Goal: Information Seeking & Learning: Learn about a topic

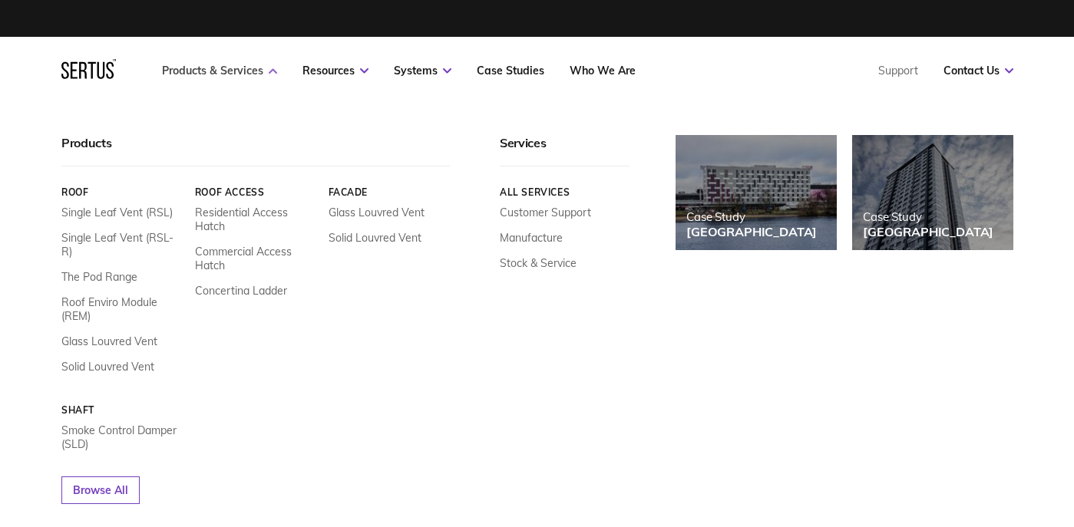
click at [247, 70] on link "Products & Services" at bounding box center [219, 71] width 115 height 14
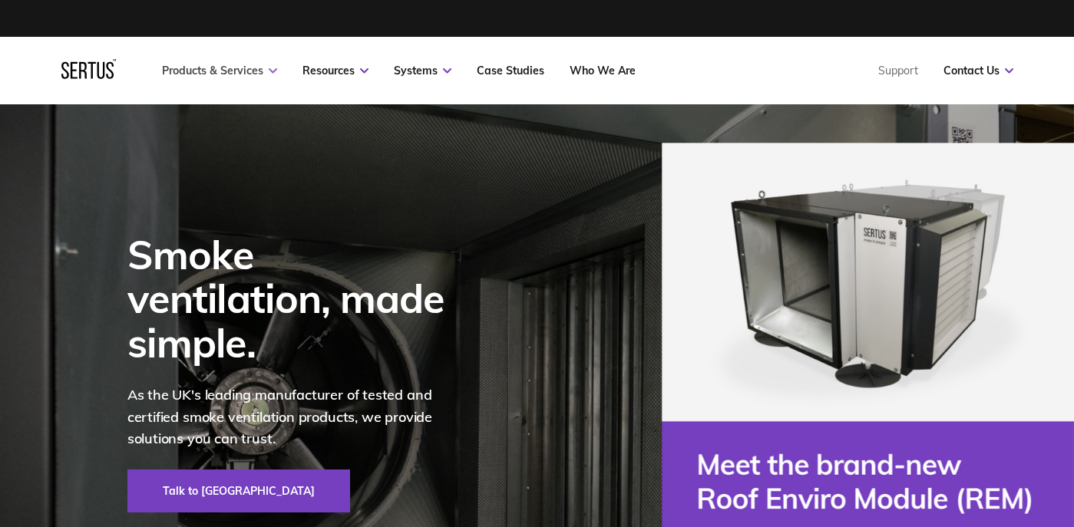
click at [247, 70] on link "Products & Services" at bounding box center [219, 71] width 115 height 14
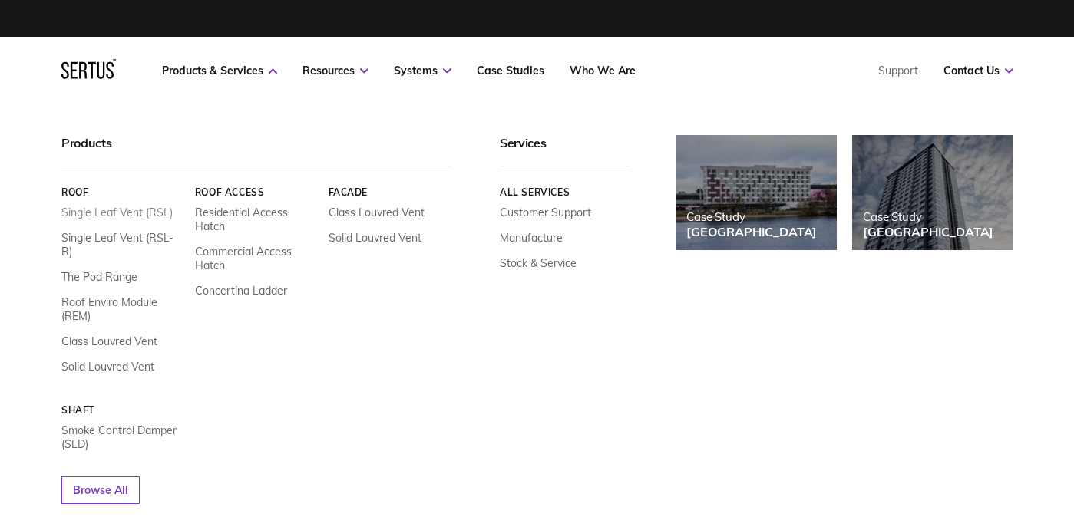
click at [127, 213] on link "Single Leaf Vent (RSL)" at bounding box center [116, 213] width 111 height 14
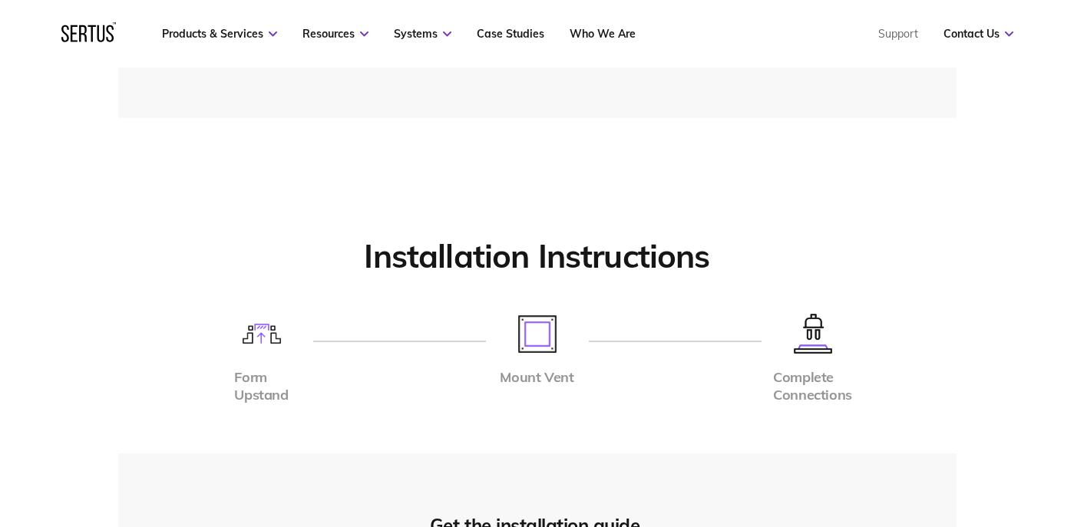
scroll to position [3454, 0]
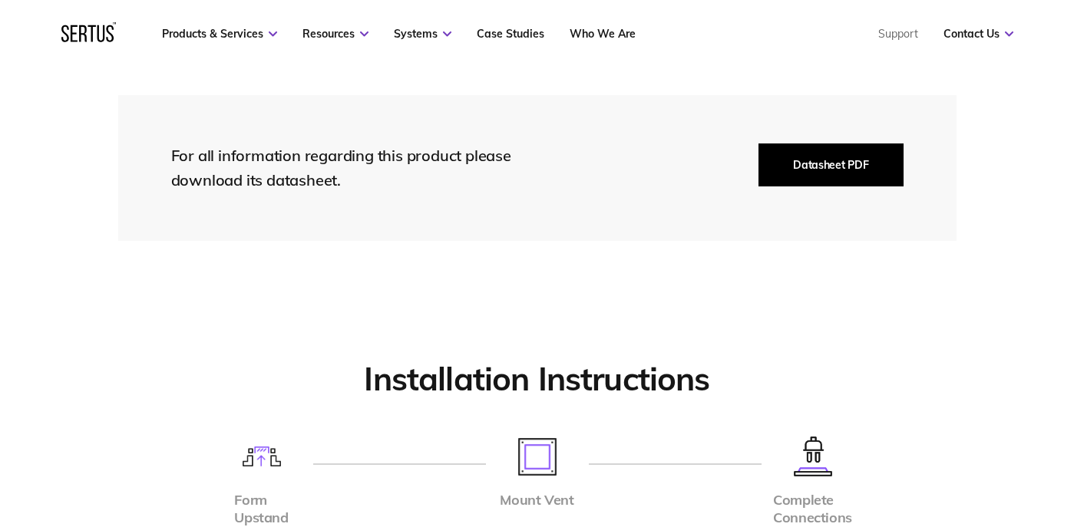
click at [777, 173] on button "Datasheet PDF" at bounding box center [830, 165] width 144 height 43
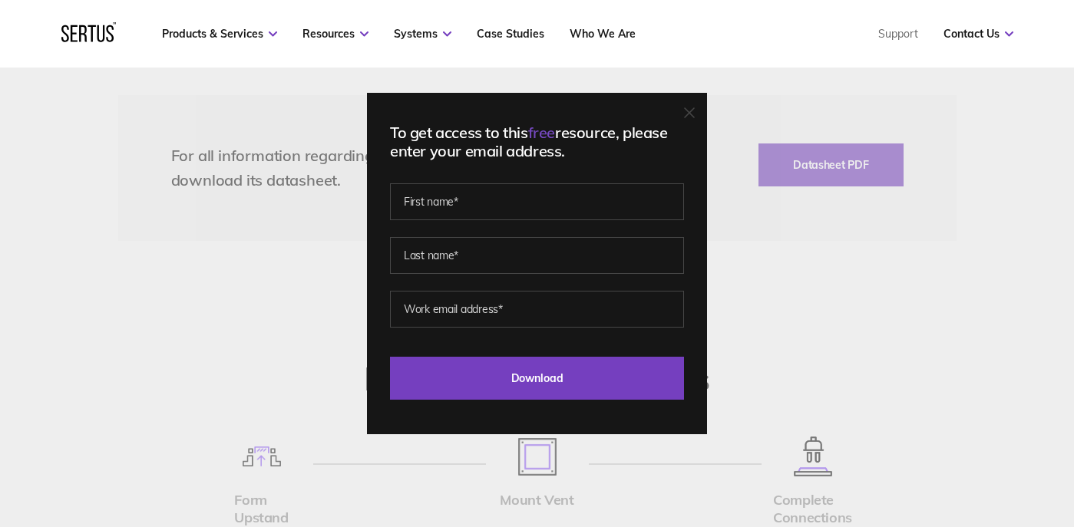
click at [747, 360] on div "To get access to this free resource, please enter your email address. Last Down…" at bounding box center [537, 263] width 1074 height 527
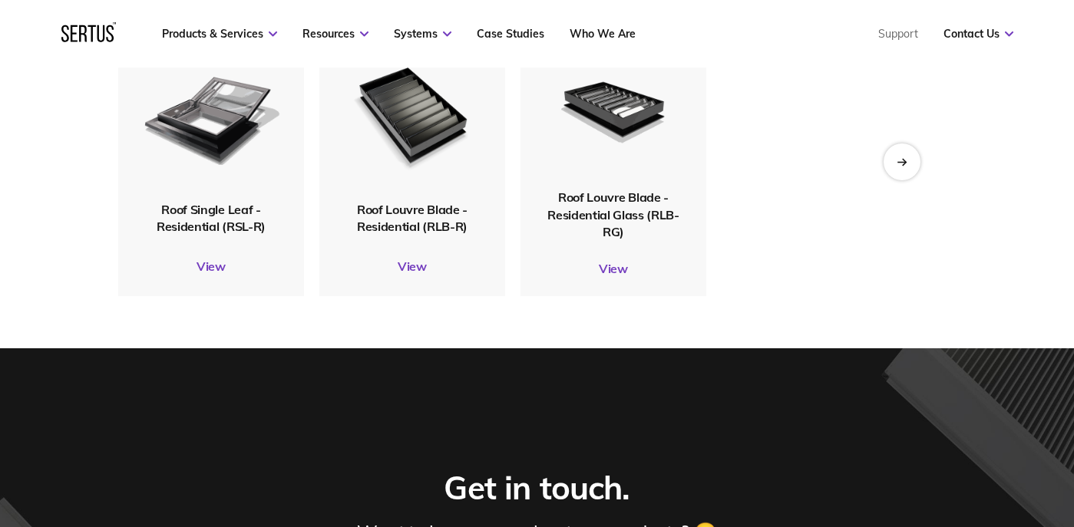
scroll to position [4913, 0]
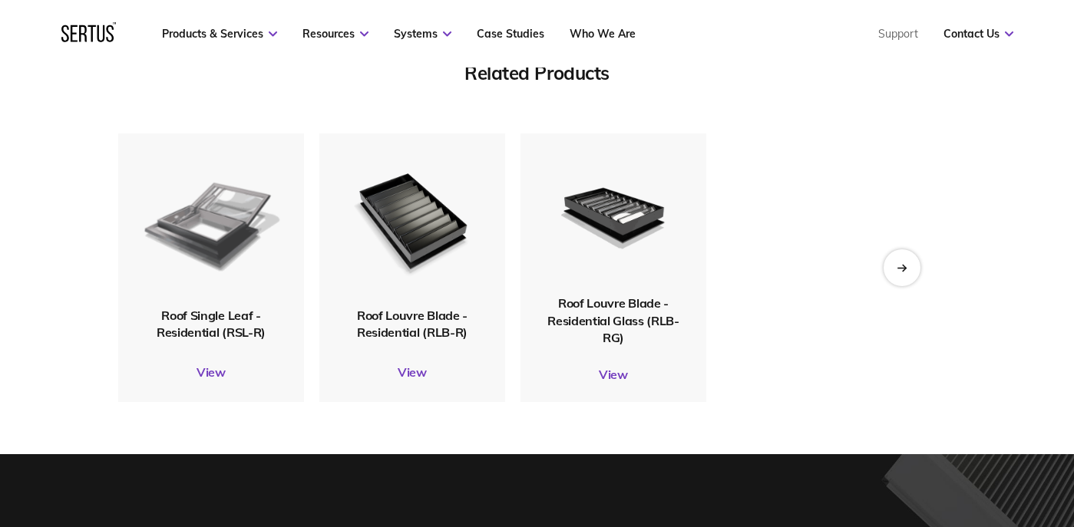
click at [193, 242] on img at bounding box center [210, 220] width 140 height 165
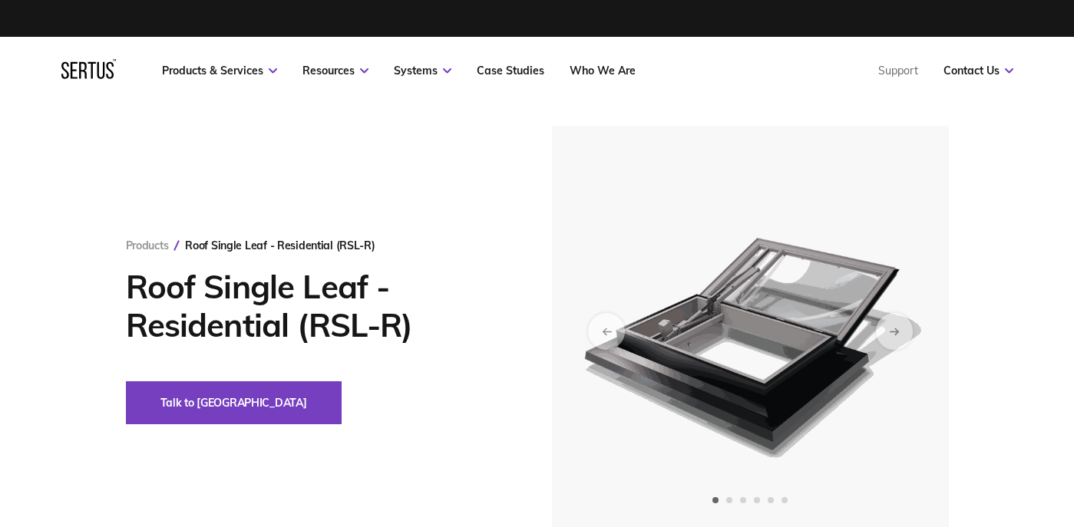
click at [969, 84] on nav "Products & Services Resources Systems Case Studies Who We Are Support Contact U…" at bounding box center [537, 71] width 952 height 68
click at [974, 76] on link "Contact Us" at bounding box center [978, 71] width 70 height 14
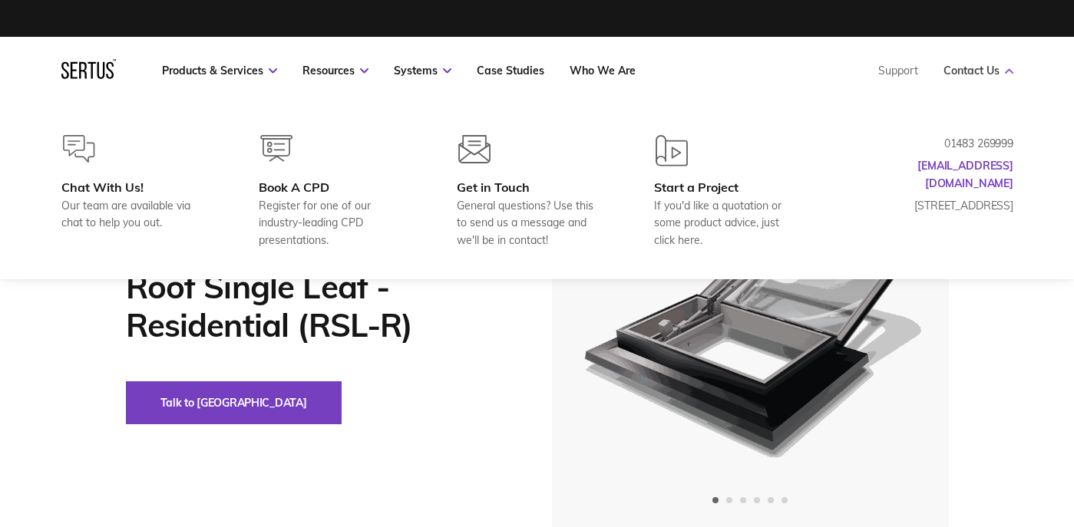
click at [980, 74] on link "Contact Us" at bounding box center [978, 71] width 70 height 14
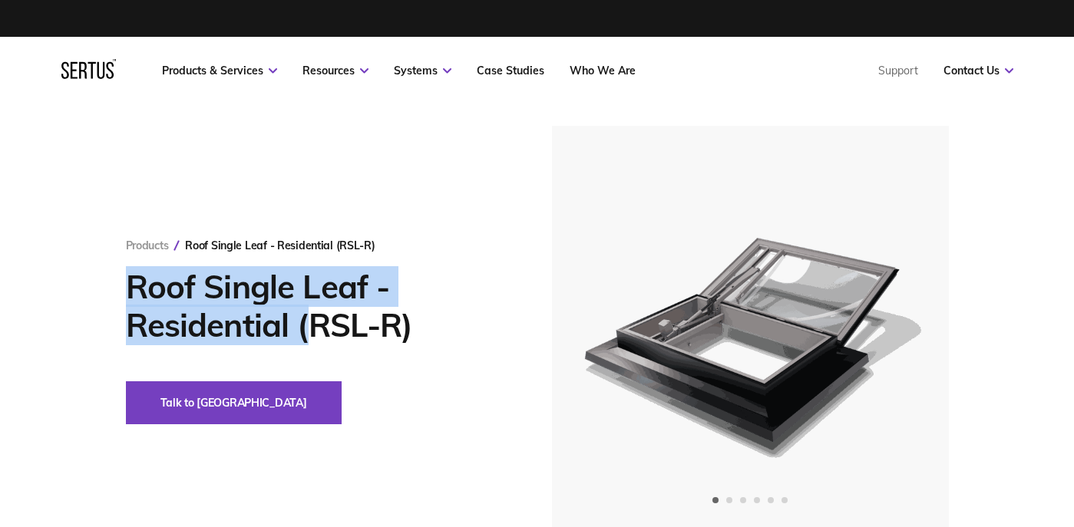
drag, startPoint x: 130, startPoint y: 278, endPoint x: 306, endPoint y: 325, distance: 182.7
click at [306, 325] on div "Products Roof Single Leaf - Residential (RSL-R) Roof Single Leaf - Residential …" at bounding box center [538, 331] width 900 height 411
click at [313, 335] on h1 "Roof Single Leaf - Residential (RSL-R)" at bounding box center [316, 306] width 380 height 77
drag, startPoint x: 287, startPoint y: 327, endPoint x: 130, endPoint y: 279, distance: 163.9
click at [130, 279] on h1 "Roof Single Leaf - Residential (RSL-R)" at bounding box center [316, 306] width 380 height 77
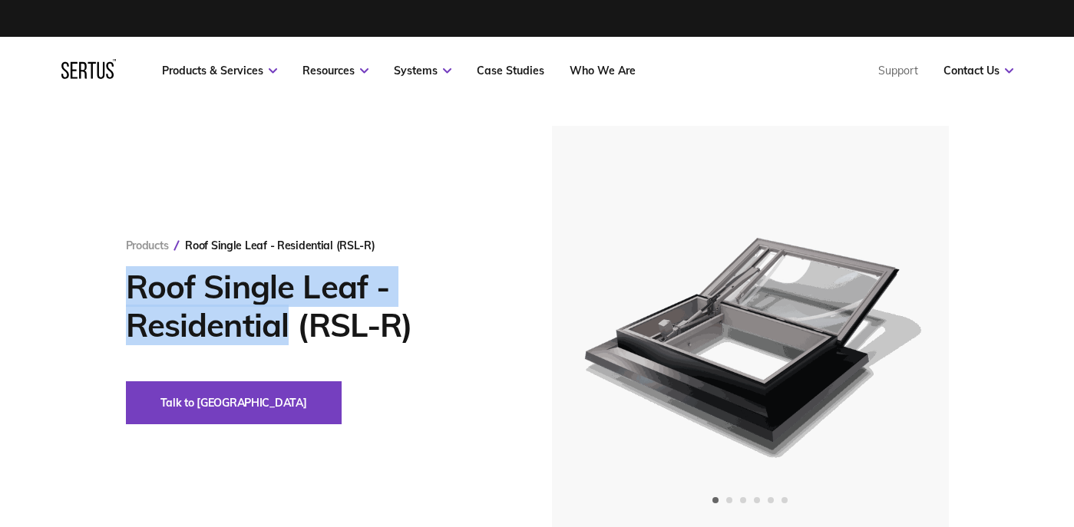
click at [130, 279] on h1 "Roof Single Leaf - Residential (RSL-R)" at bounding box center [316, 306] width 380 height 77
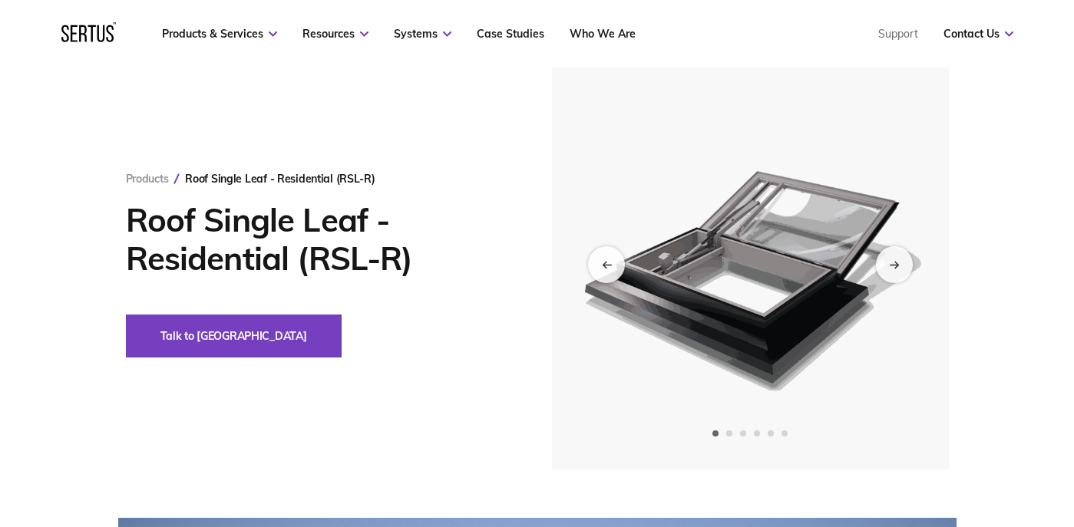
scroll to position [154, 0]
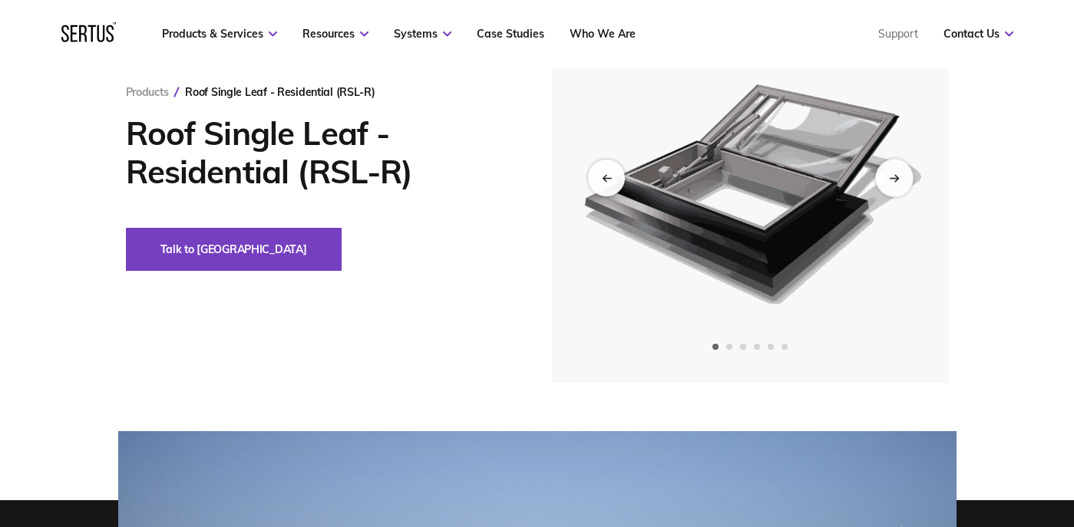
click at [902, 169] on div "Next slide" at bounding box center [894, 178] width 38 height 38
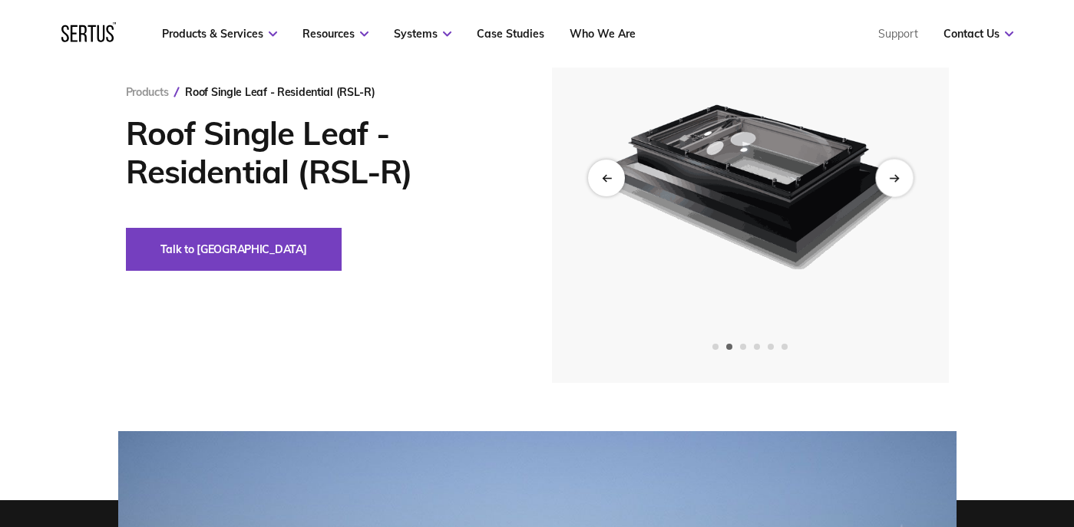
click at [899, 174] on icon "Next slide" at bounding box center [894, 177] width 10 height 8
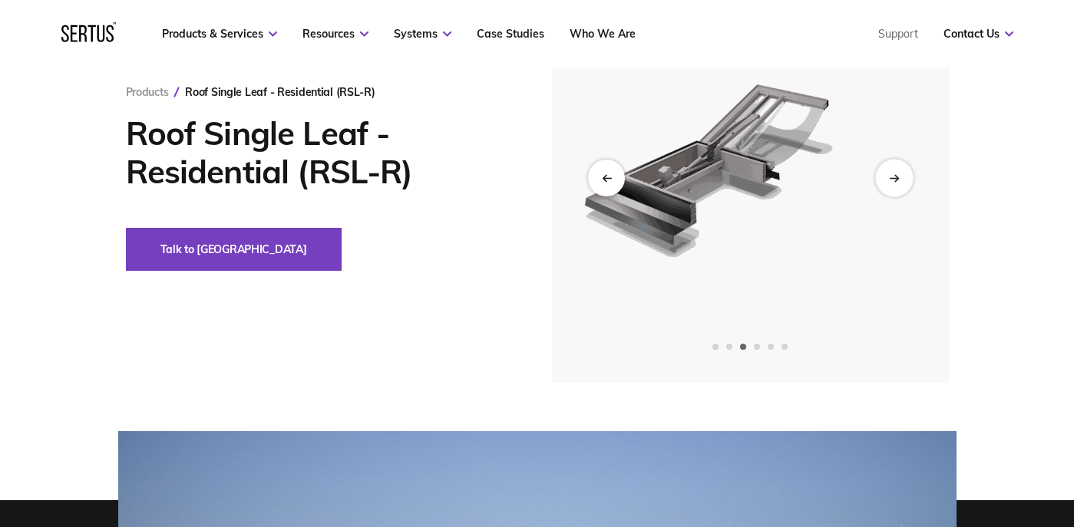
click at [899, 174] on icon "Next slide" at bounding box center [894, 177] width 10 height 8
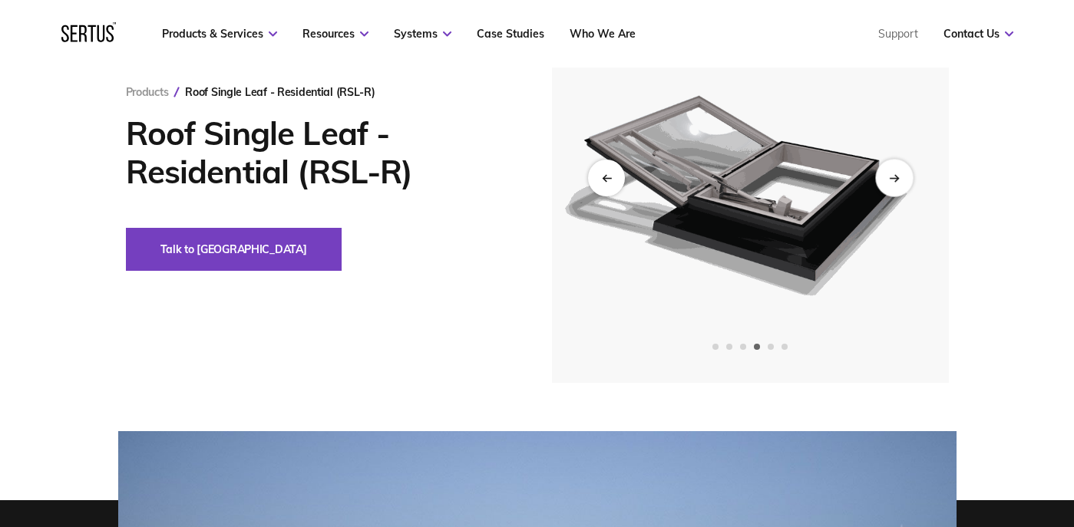
click at [899, 174] on icon "Next slide" at bounding box center [894, 177] width 10 height 8
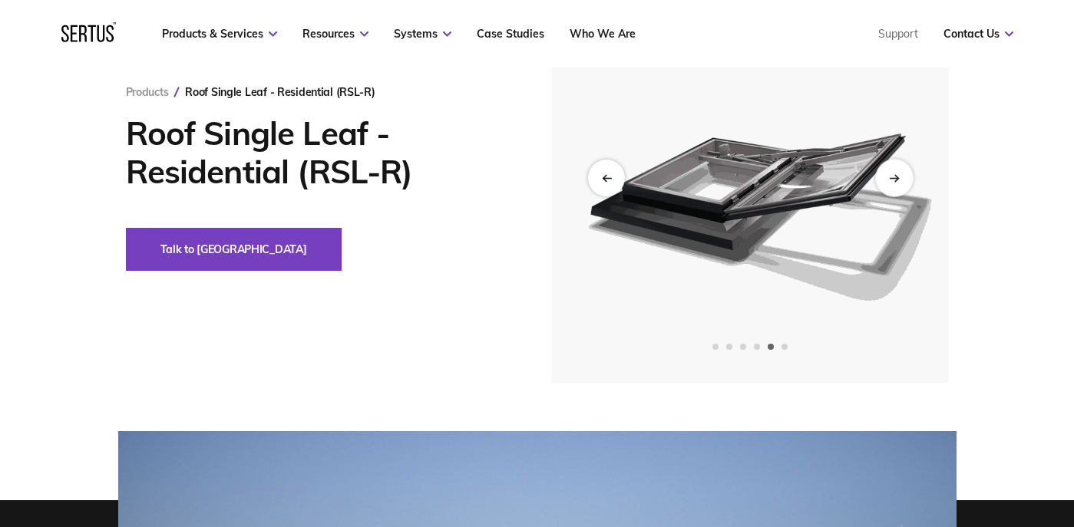
click at [899, 174] on icon "Next slide" at bounding box center [894, 177] width 10 height 8
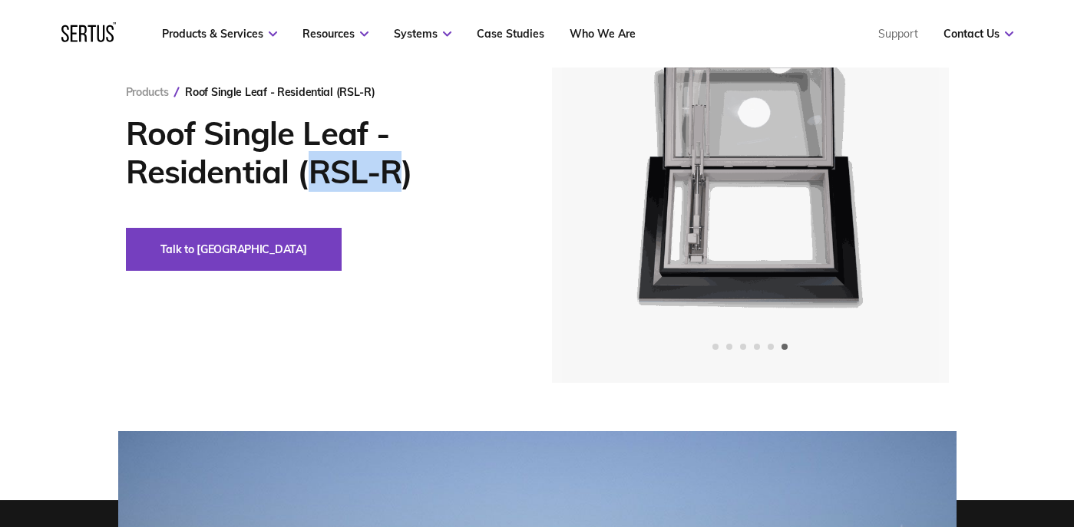
drag, startPoint x: 405, startPoint y: 176, endPoint x: 312, endPoint y: 170, distance: 93.0
click at [312, 170] on h1 "Roof Single Leaf - Residential (RSL-R)" at bounding box center [316, 152] width 380 height 77
click at [396, 243] on div "Talk to [GEOGRAPHIC_DATA]" at bounding box center [316, 249] width 380 height 43
drag, startPoint x: 398, startPoint y: 171, endPoint x: 309, endPoint y: 170, distance: 89.1
click at [309, 170] on h1 "Roof Single Leaf - Residential (RSL-R)" at bounding box center [316, 152] width 380 height 77
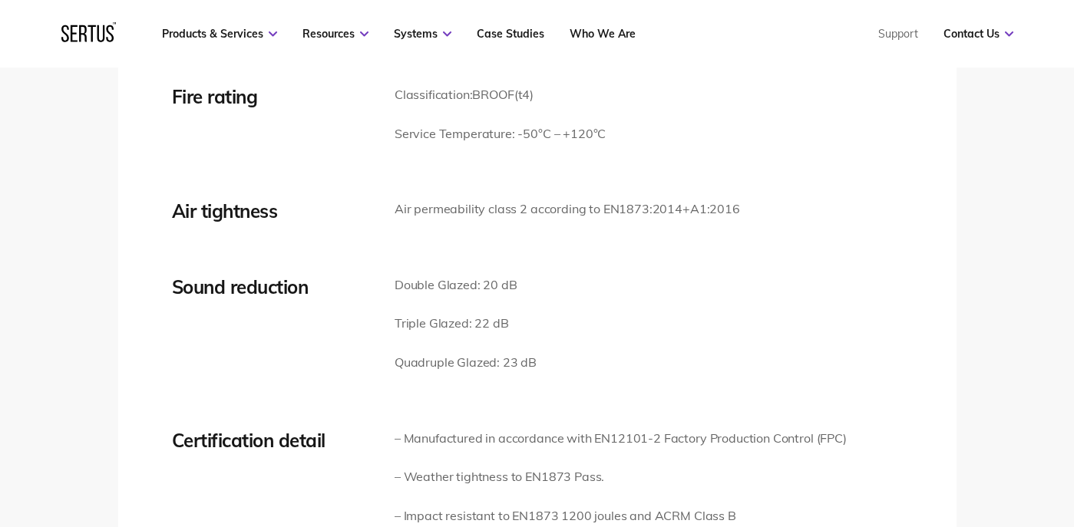
scroll to position [2610, 0]
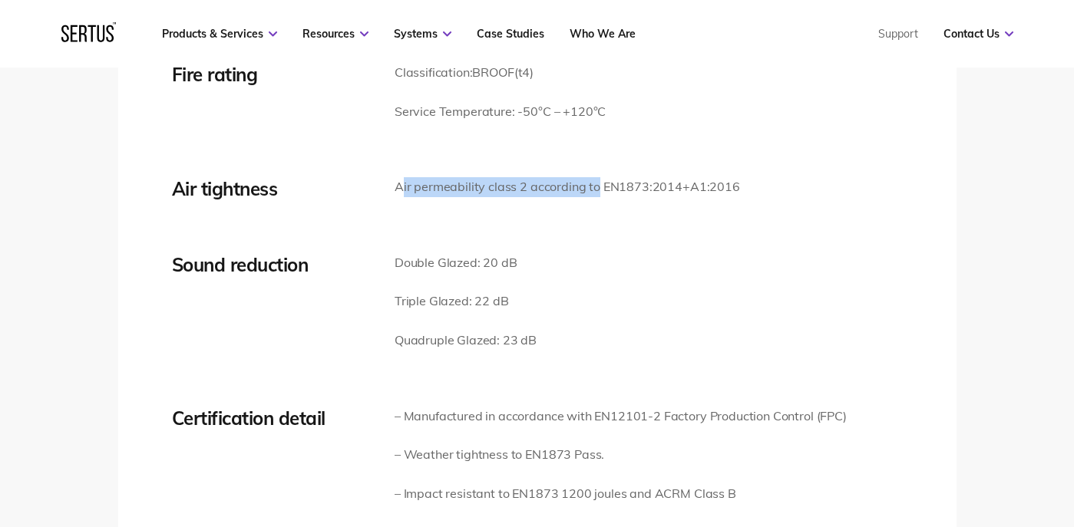
drag, startPoint x: 435, startPoint y: 177, endPoint x: 595, endPoint y: 180, distance: 159.7
click at [595, 180] on p "Air permeability class 2 according to EN1873:2014+A1:2016" at bounding box center [567, 187] width 345 height 20
click at [601, 189] on p "Air permeability class 2 according to EN1873:2014+A1:2016" at bounding box center [567, 187] width 345 height 20
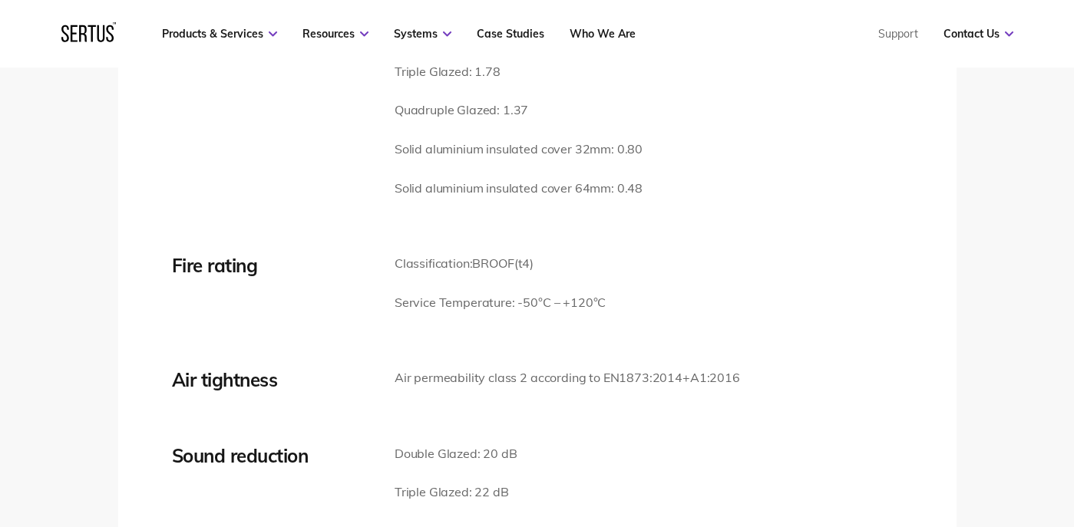
scroll to position [2303, 0]
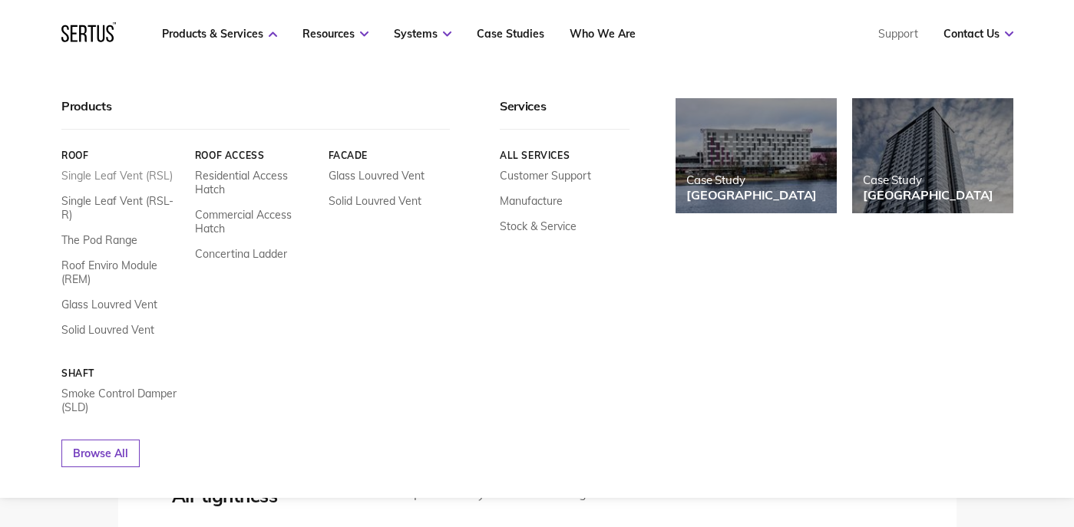
click at [134, 175] on link "Single Leaf Vent (RSL)" at bounding box center [116, 176] width 111 height 14
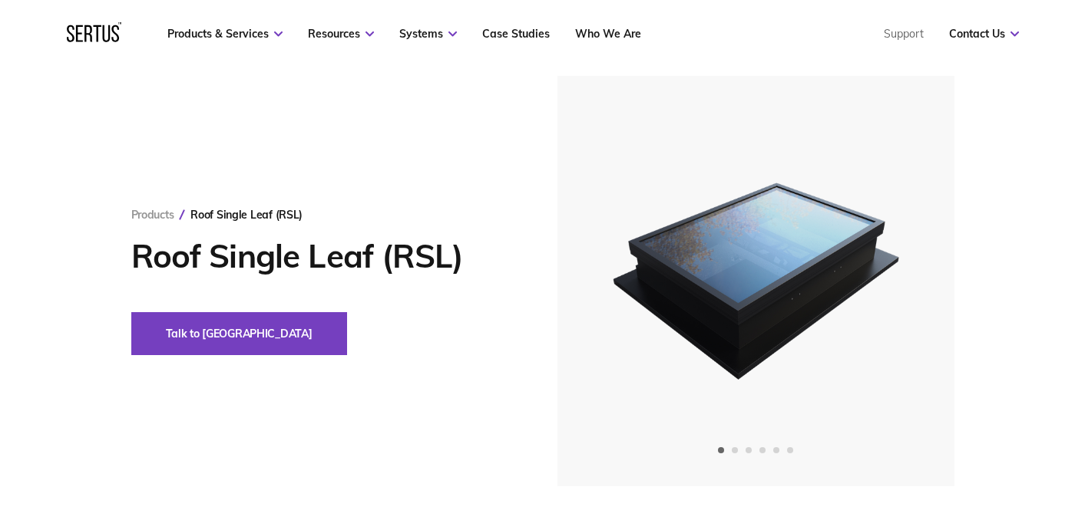
scroll to position [77, 0]
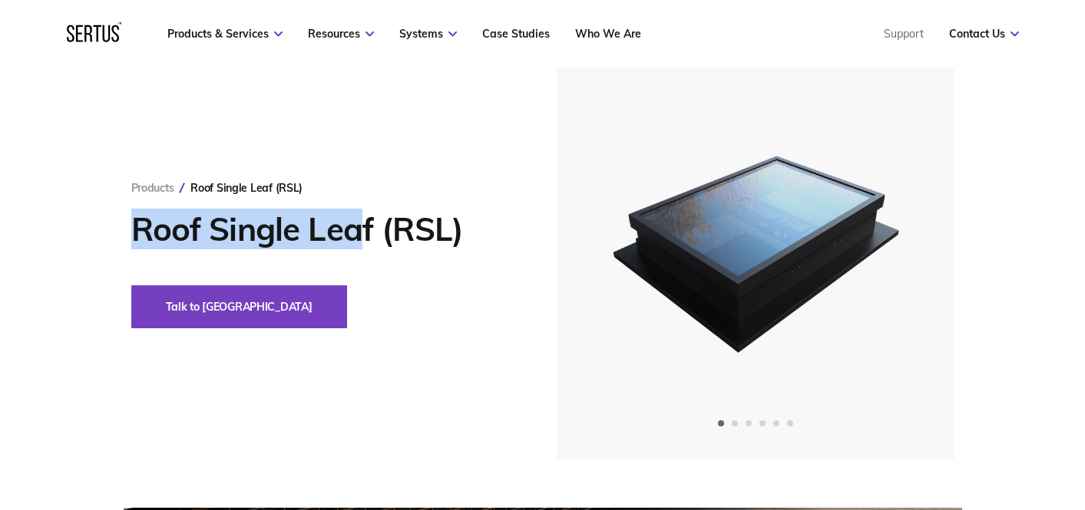
drag, startPoint x: 135, startPoint y: 223, endPoint x: 357, endPoint y: 226, distance: 221.9
click at [357, 226] on h1 "Roof Single Leaf (RSL)" at bounding box center [321, 229] width 380 height 38
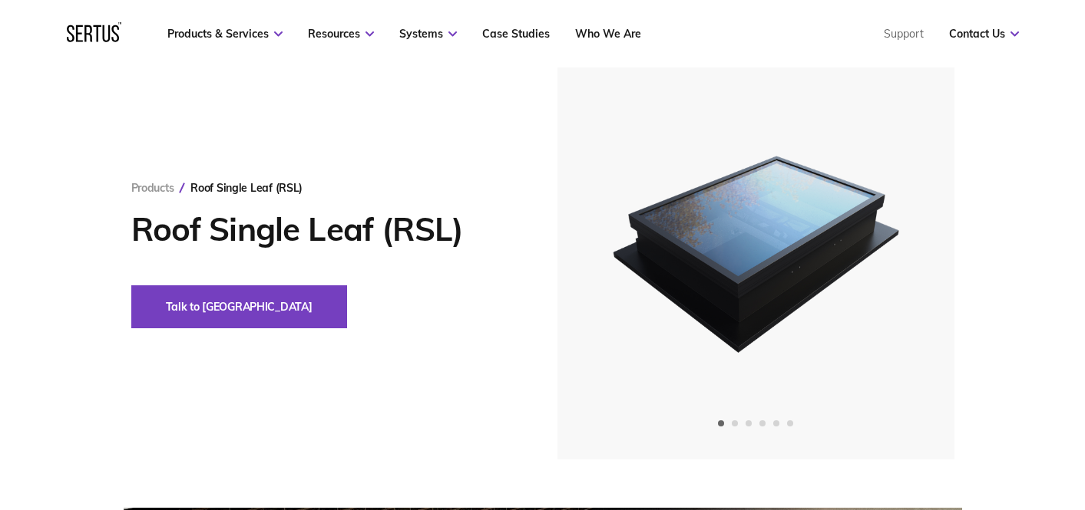
click at [372, 235] on h1 "Roof Single Leaf (RSL)" at bounding box center [321, 229] width 380 height 38
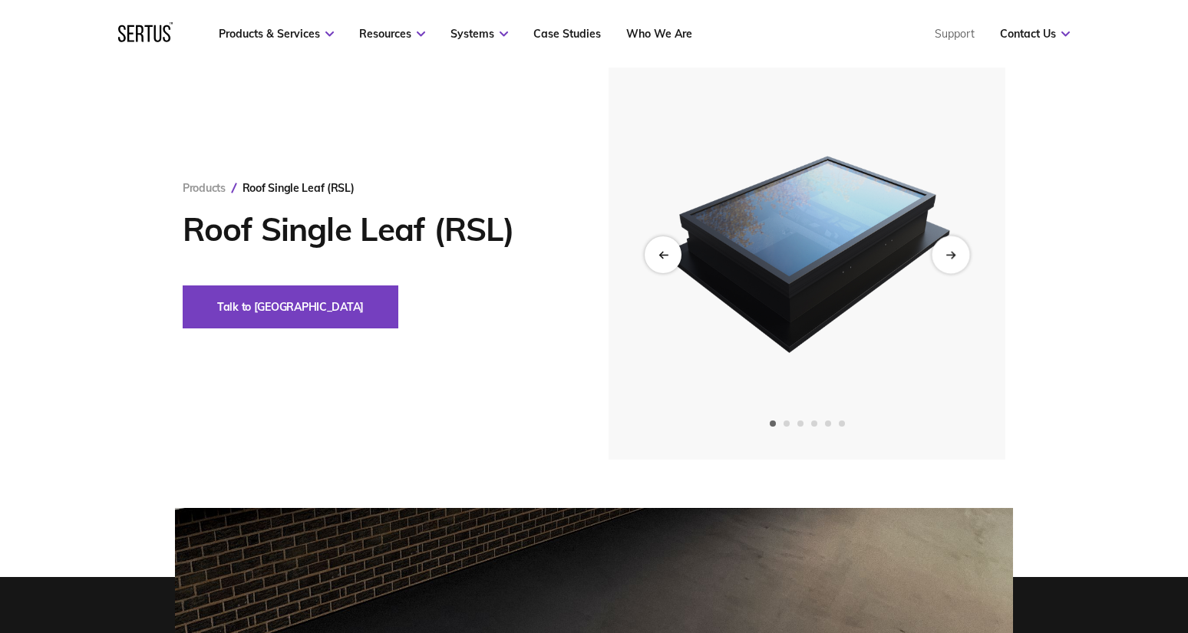
click at [951, 260] on div "Next slide" at bounding box center [951, 255] width 38 height 38
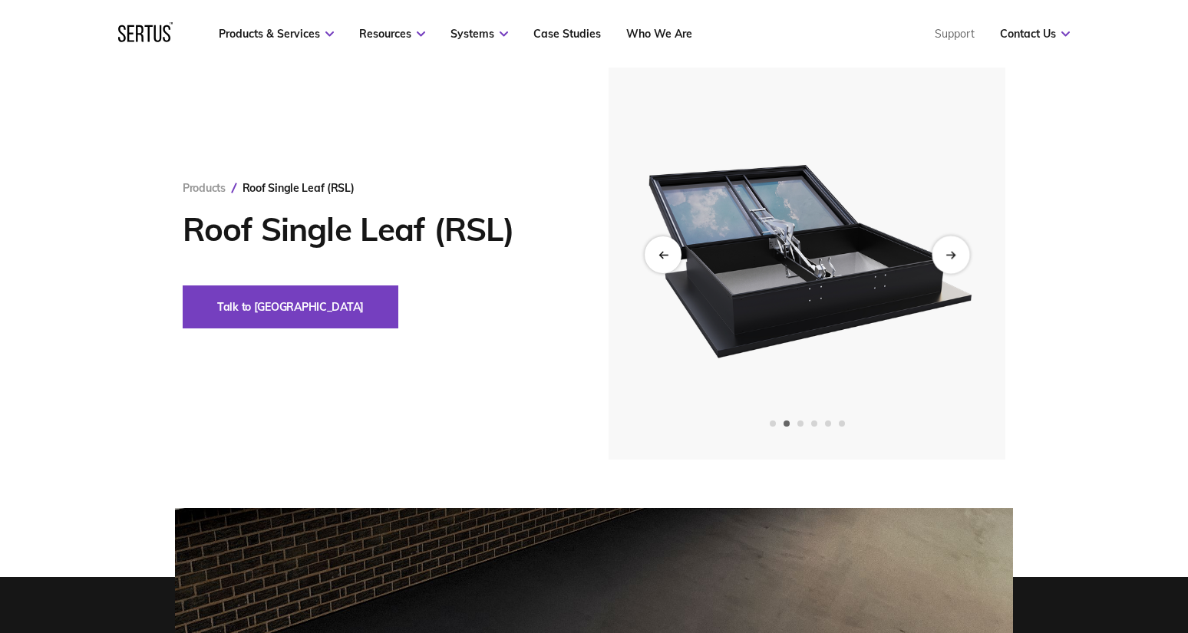
click at [951, 260] on div "Next slide" at bounding box center [951, 255] width 38 height 38
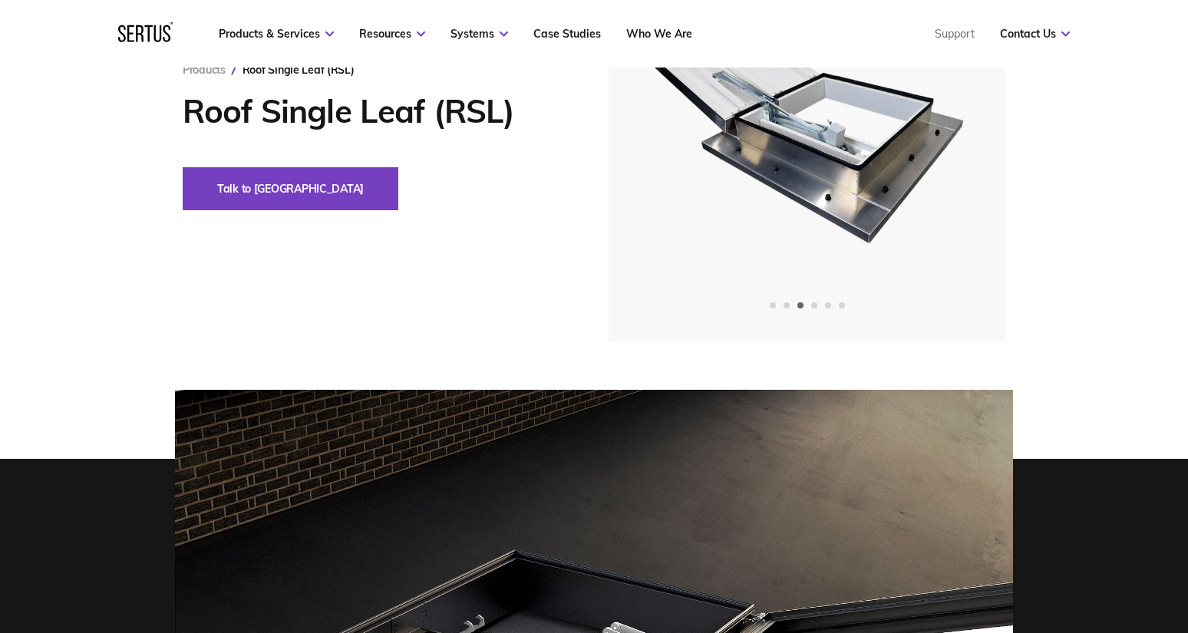
scroll to position [0, 0]
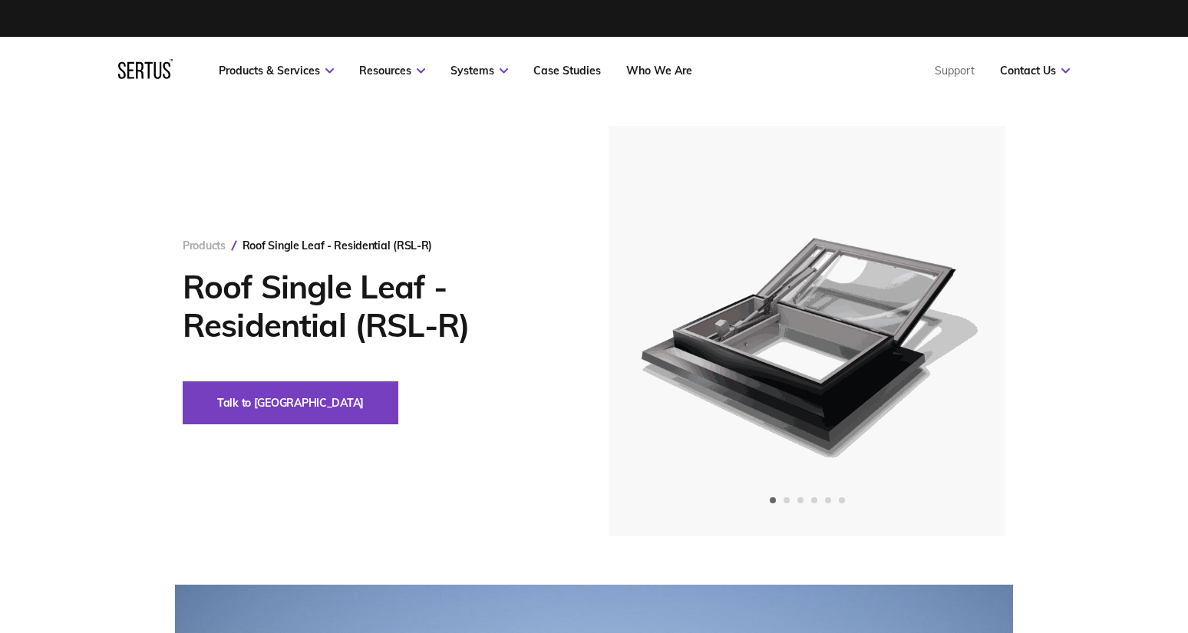
click at [224, 246] on link "Products" at bounding box center [204, 246] width 43 height 14
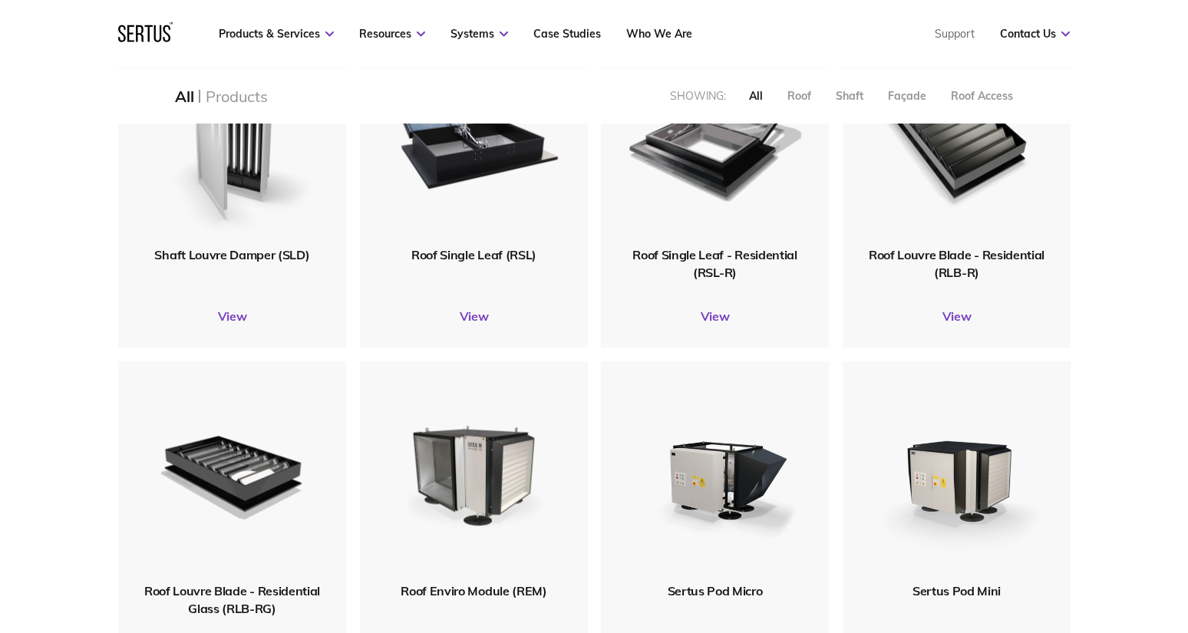
scroll to position [307, 0]
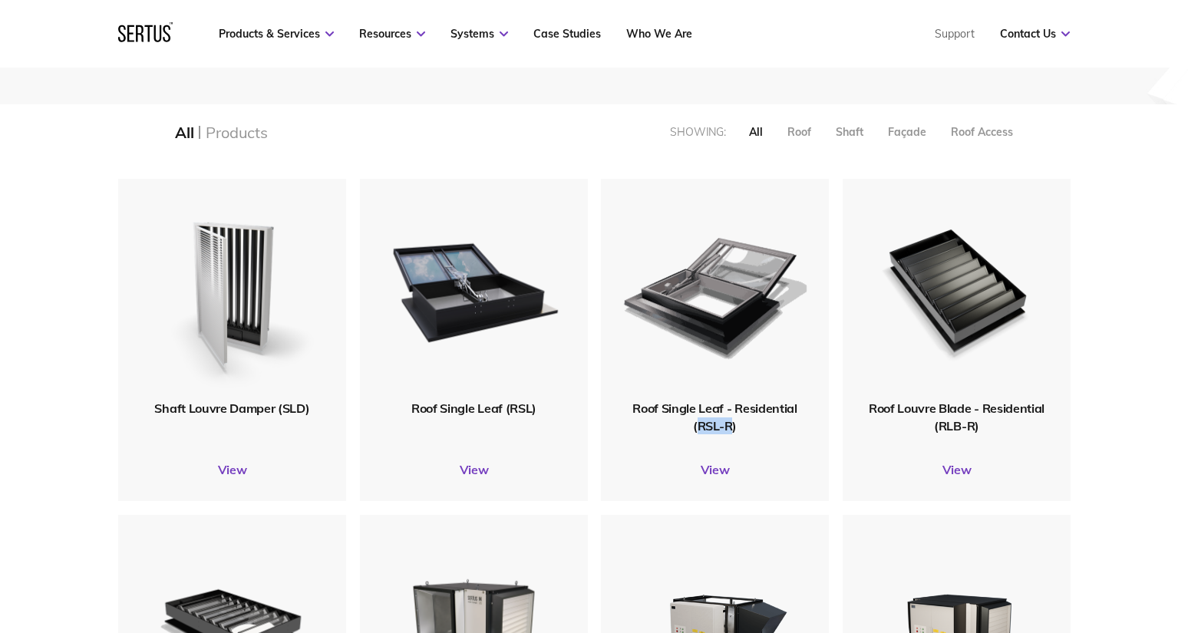
drag, startPoint x: 700, startPoint y: 428, endPoint x: 732, endPoint y: 428, distance: 32.2
click at [732, 428] on span "Roof Single Leaf - Residential (RSL-R)" at bounding box center [715, 417] width 164 height 32
click at [734, 441] on div "Roof Single Leaf - Residential (RSL-R) View" at bounding box center [715, 340] width 228 height 322
drag, startPoint x: 696, startPoint y: 424, endPoint x: 735, endPoint y: 428, distance: 39.3
click at [735, 428] on span "Roof Single Leaf - Residential (RSL-R)" at bounding box center [715, 417] width 164 height 32
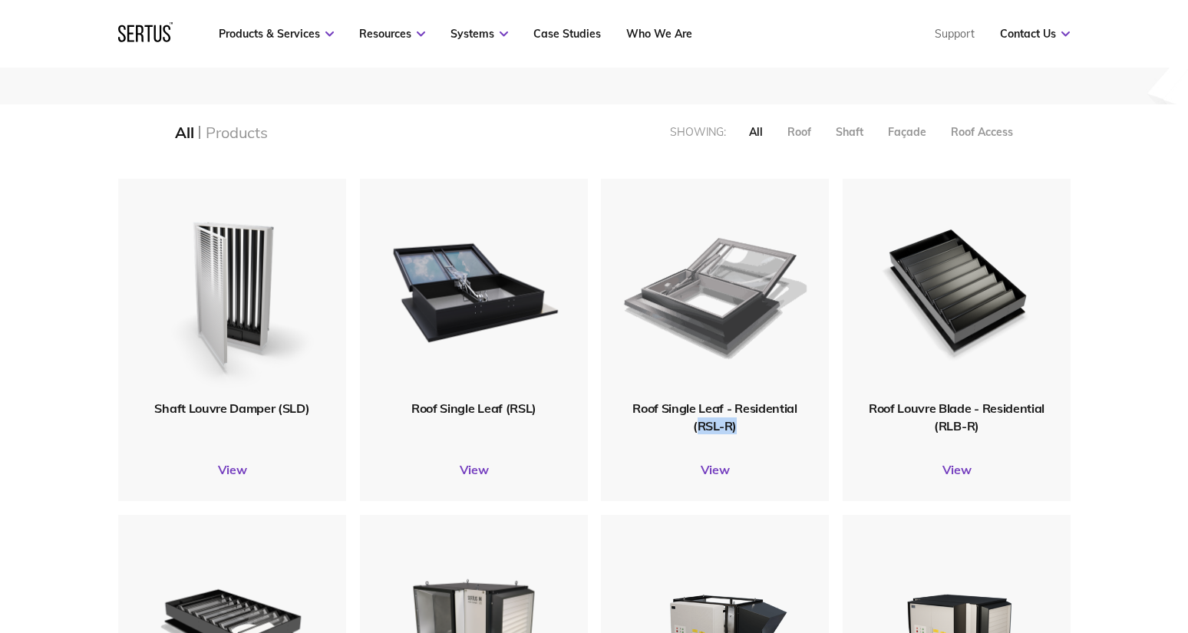
click at [715, 321] on img at bounding box center [714, 290] width 183 height 226
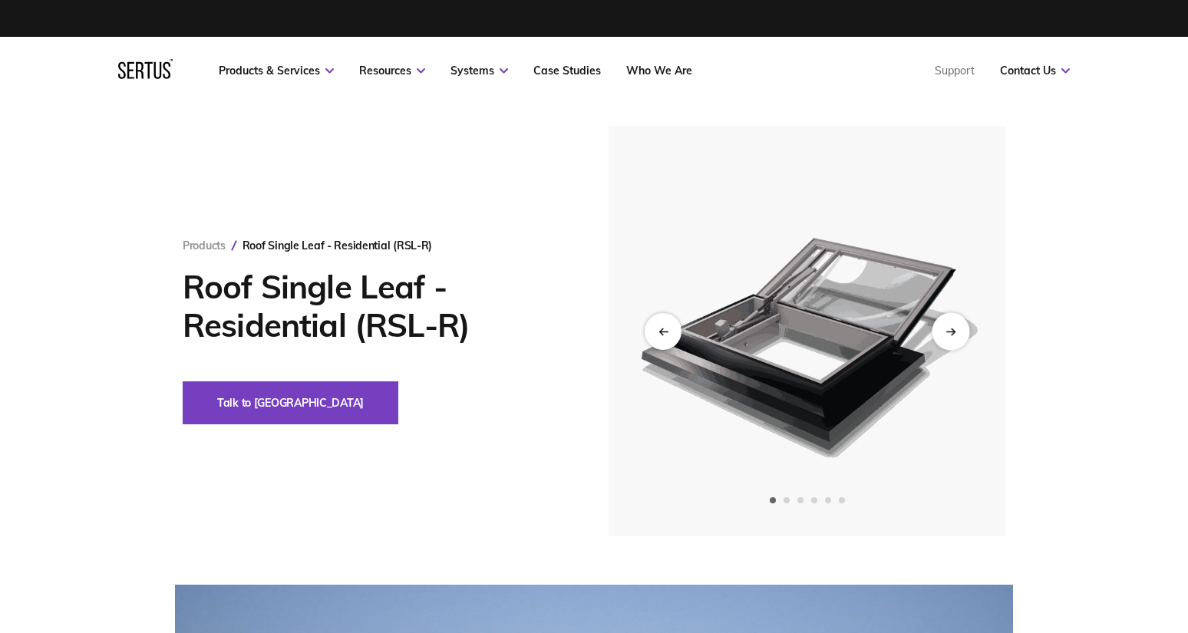
click at [955, 322] on div "Next slide" at bounding box center [951, 331] width 38 height 38
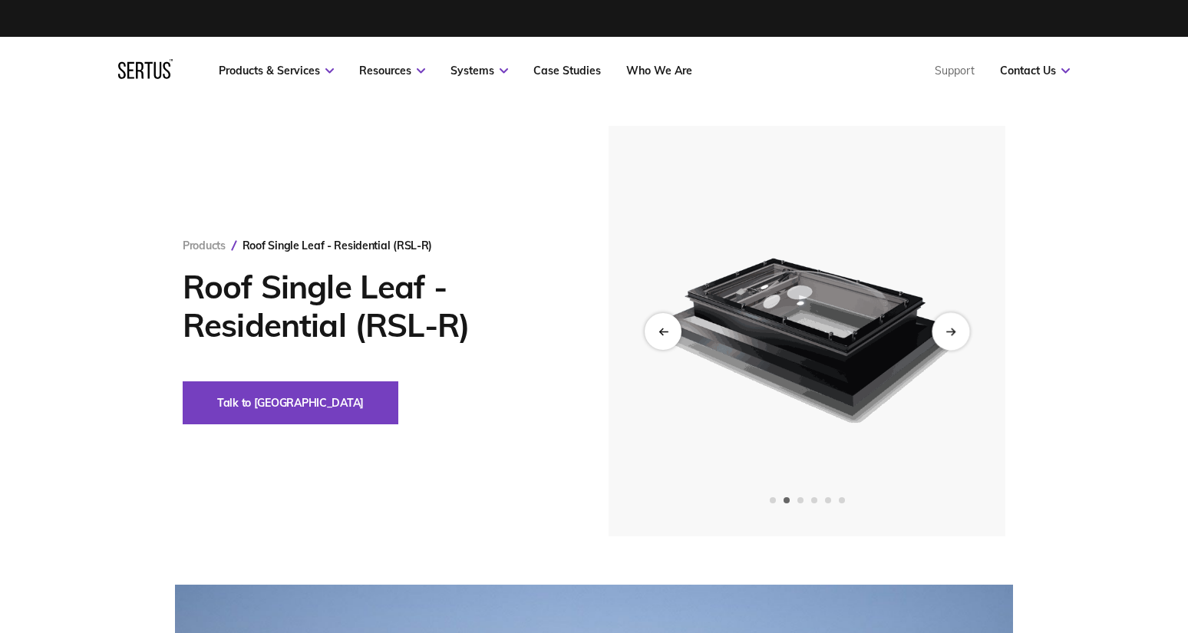
click at [956, 326] on div "Next slide" at bounding box center [951, 331] width 38 height 38
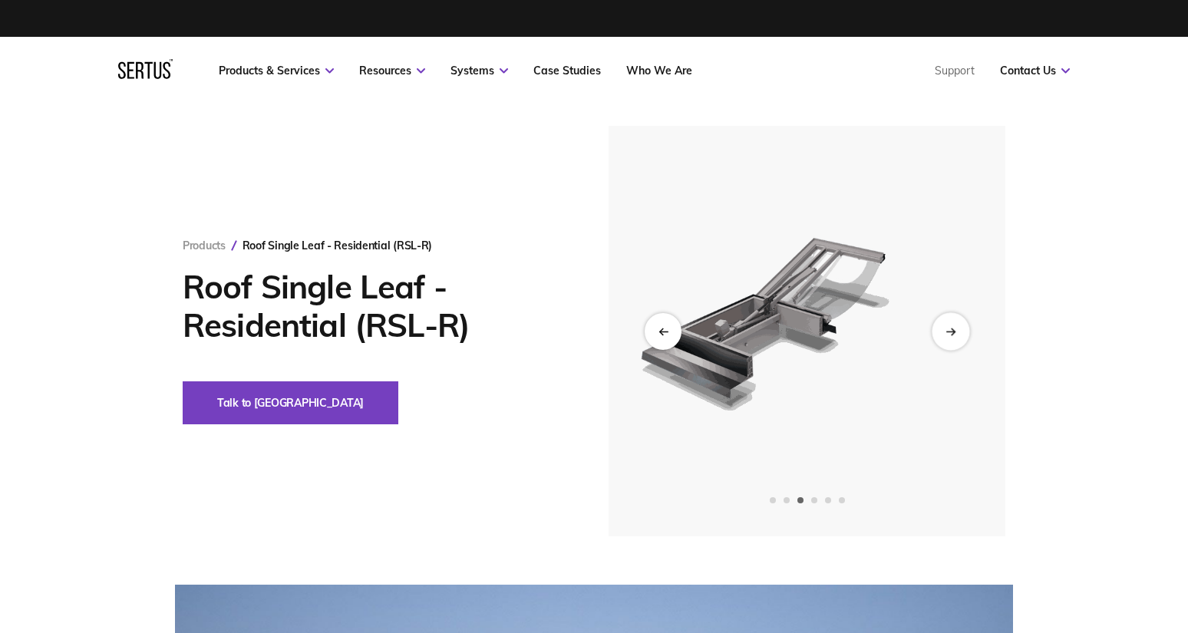
click at [956, 326] on div "Next slide" at bounding box center [951, 331] width 38 height 38
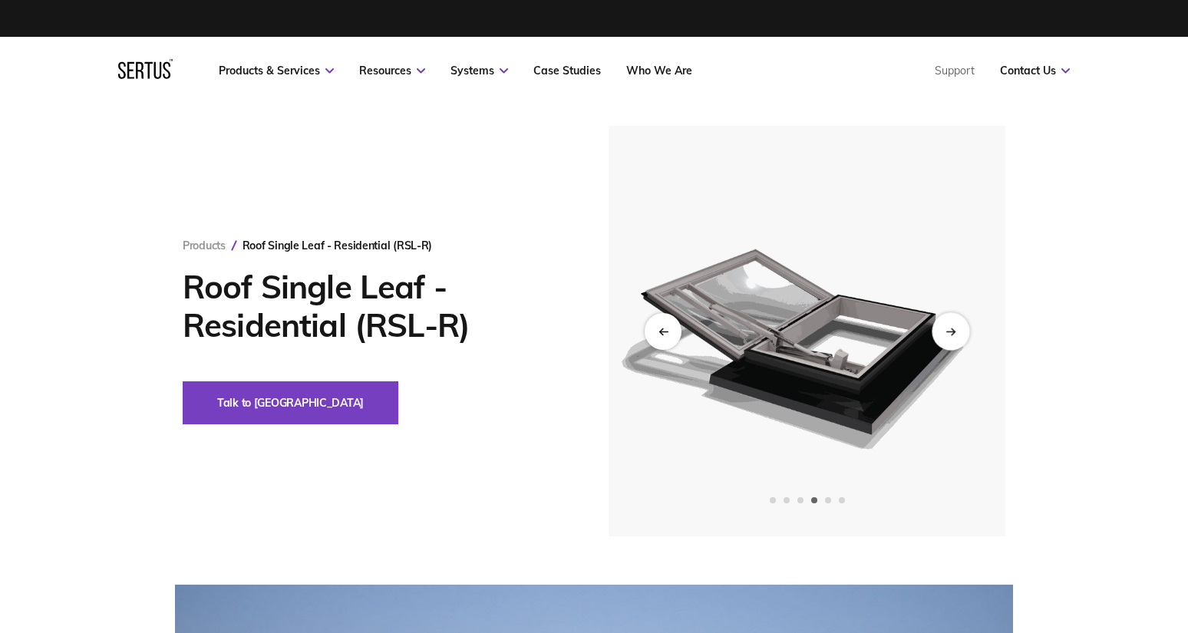
click at [956, 326] on div "Next slide" at bounding box center [951, 331] width 38 height 38
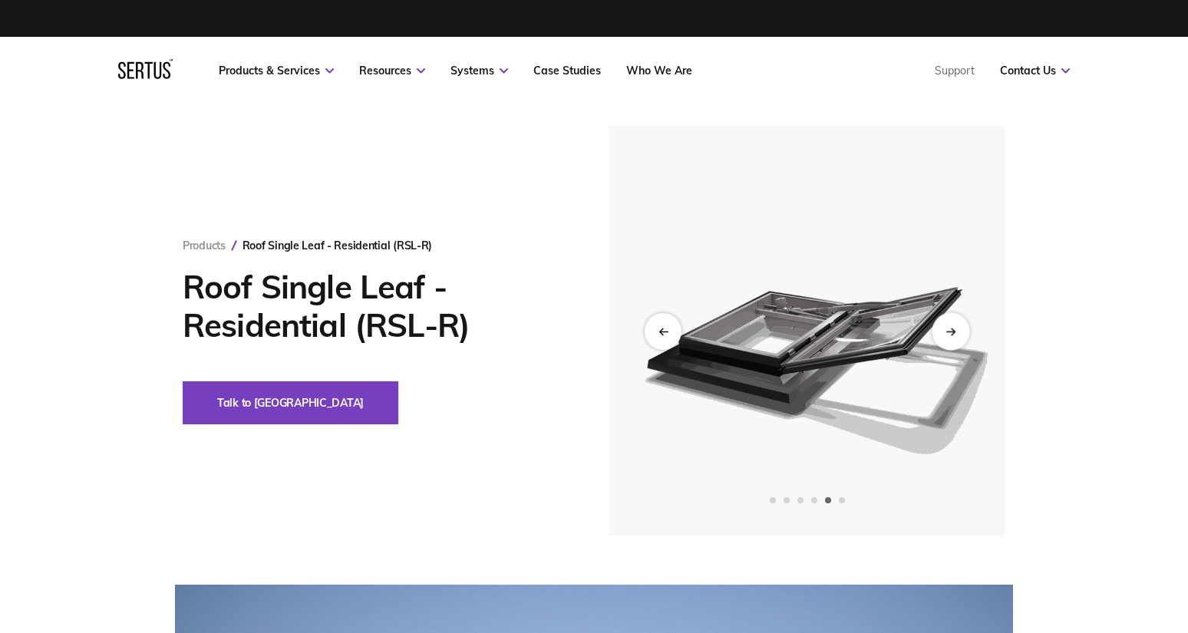
click at [966, 325] on div "Next slide" at bounding box center [951, 331] width 38 height 38
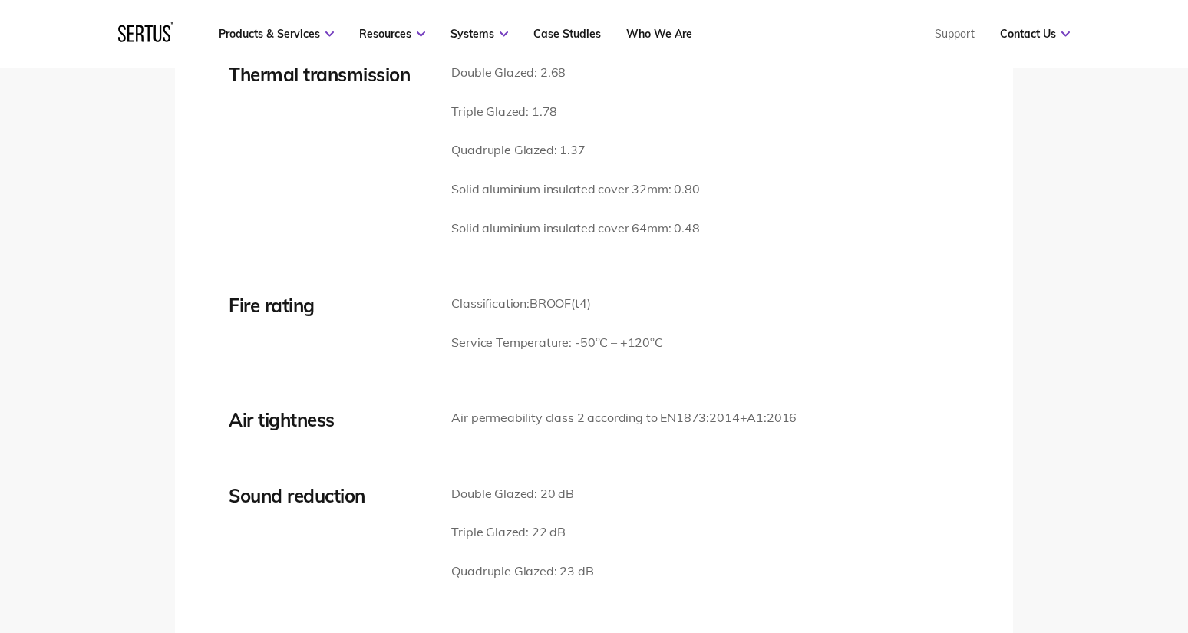
scroll to position [2380, 0]
drag, startPoint x: 448, startPoint y: 415, endPoint x: 551, endPoint y: 421, distance: 103.1
click at [551, 421] on div "Air tightness Air permeability class 2 according to EN1873:2014+A1:2016" at bounding box center [594, 427] width 731 height 39
click at [574, 422] on p "Air permeability class 2 according to EN1873:2014+A1:2016" at bounding box center [623, 418] width 345 height 20
drag, startPoint x: 578, startPoint y: 419, endPoint x: 542, endPoint y: 419, distance: 36.1
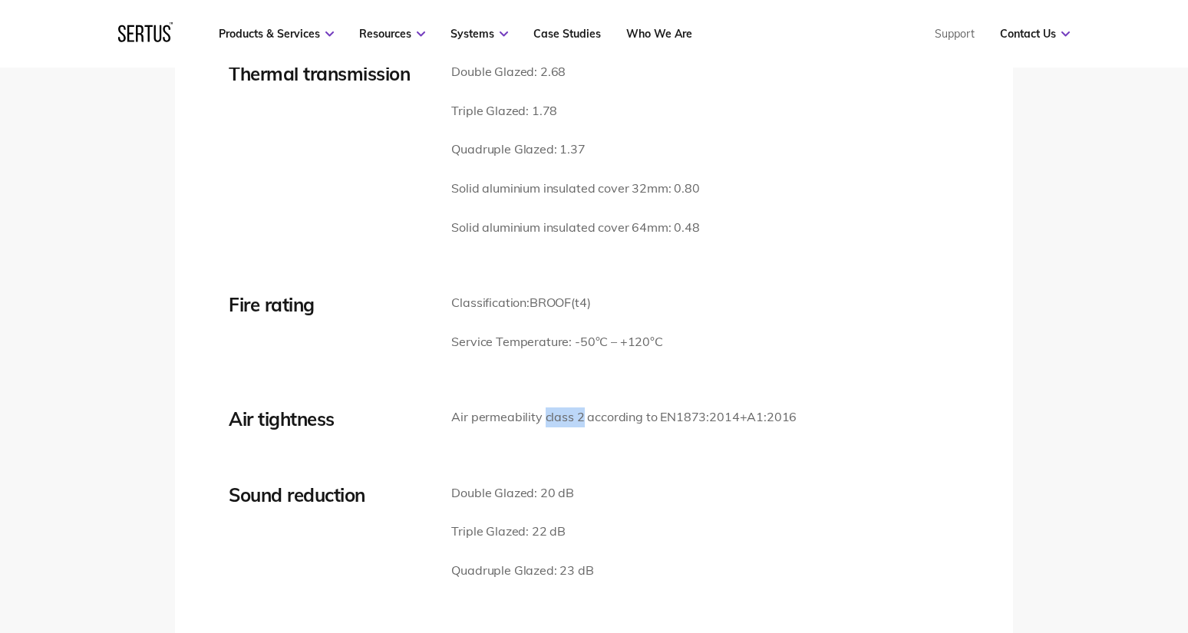
click at [542, 419] on p "Air permeability class 2 according to EN1873:2014+A1:2016" at bounding box center [623, 418] width 345 height 20
click at [616, 435] on div "Air permeability class 2 according to EN1873:2014+A1:2016" at bounding box center [623, 427] width 345 height 39
drag, startPoint x: 583, startPoint y: 417, endPoint x: 546, endPoint y: 416, distance: 37.6
click at [546, 416] on p "Air permeability class 2 according to EN1873:2014+A1:2016" at bounding box center [623, 418] width 345 height 20
click at [542, 420] on p "Air permeability class 2 according to EN1873:2014+A1:2016" at bounding box center [623, 418] width 345 height 20
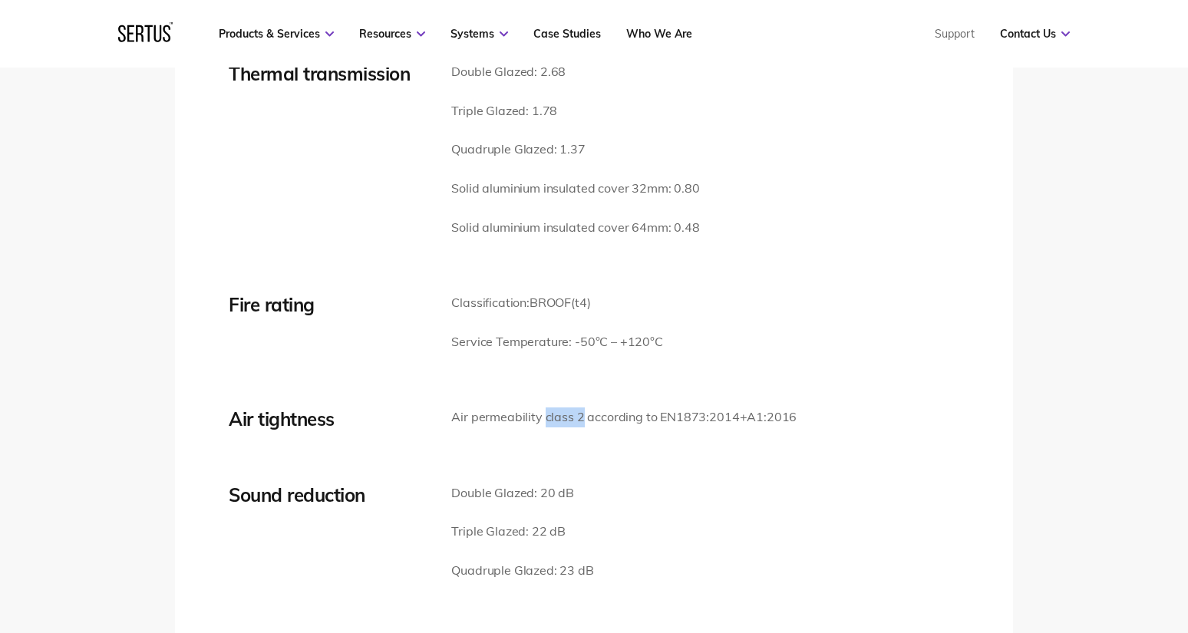
drag, startPoint x: 542, startPoint y: 418, endPoint x: 576, endPoint y: 421, distance: 34.6
click at [576, 421] on p "Air permeability class 2 according to EN1873:2014+A1:2016" at bounding box center [623, 418] width 345 height 20
click at [609, 507] on div "Sound reduction Double Glazed: 20 dB Triple Glazed: 22 dB Quadruple Glazed: 23 …" at bounding box center [594, 542] width 731 height 117
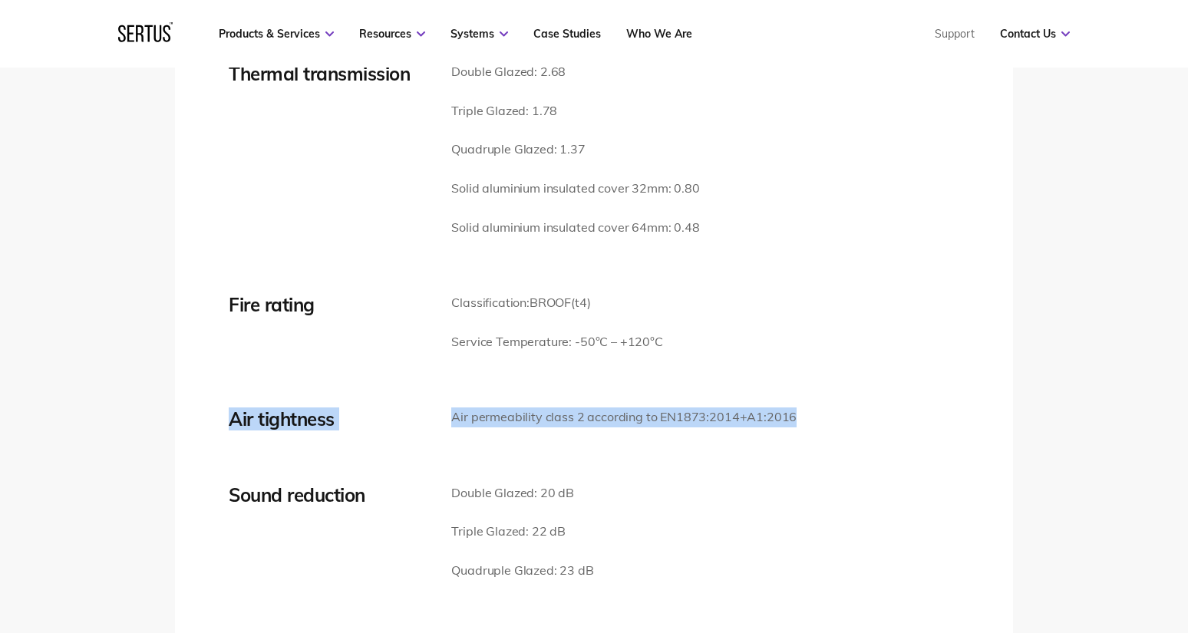
drag, startPoint x: 232, startPoint y: 415, endPoint x: 857, endPoint y: 418, distance: 625.6
click at [857, 418] on div "Air tightness Air permeability class 2 according to EN1873:2014+A1:2016" at bounding box center [594, 427] width 731 height 39
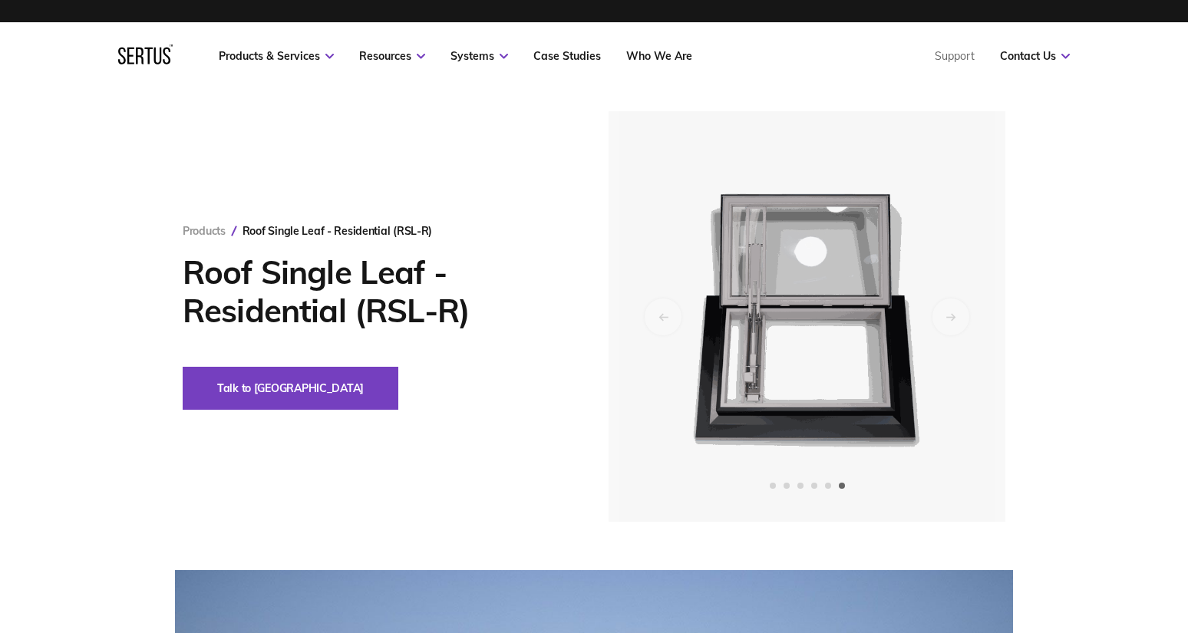
scroll to position [0, 0]
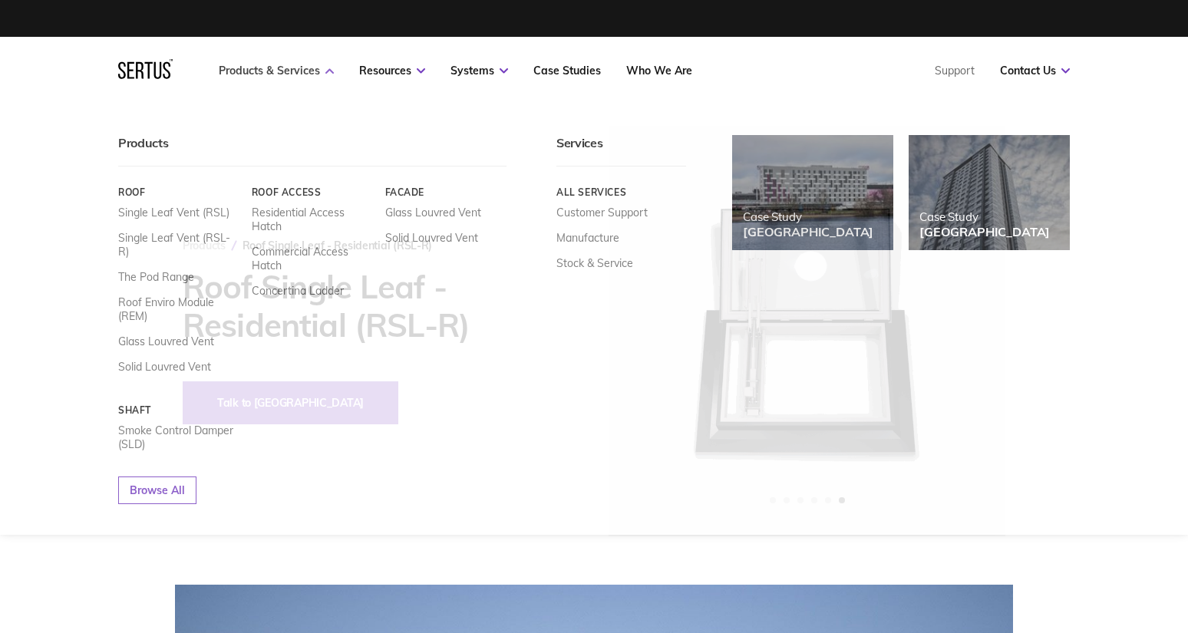
click at [322, 70] on link "Products & Services" at bounding box center [276, 71] width 115 height 14
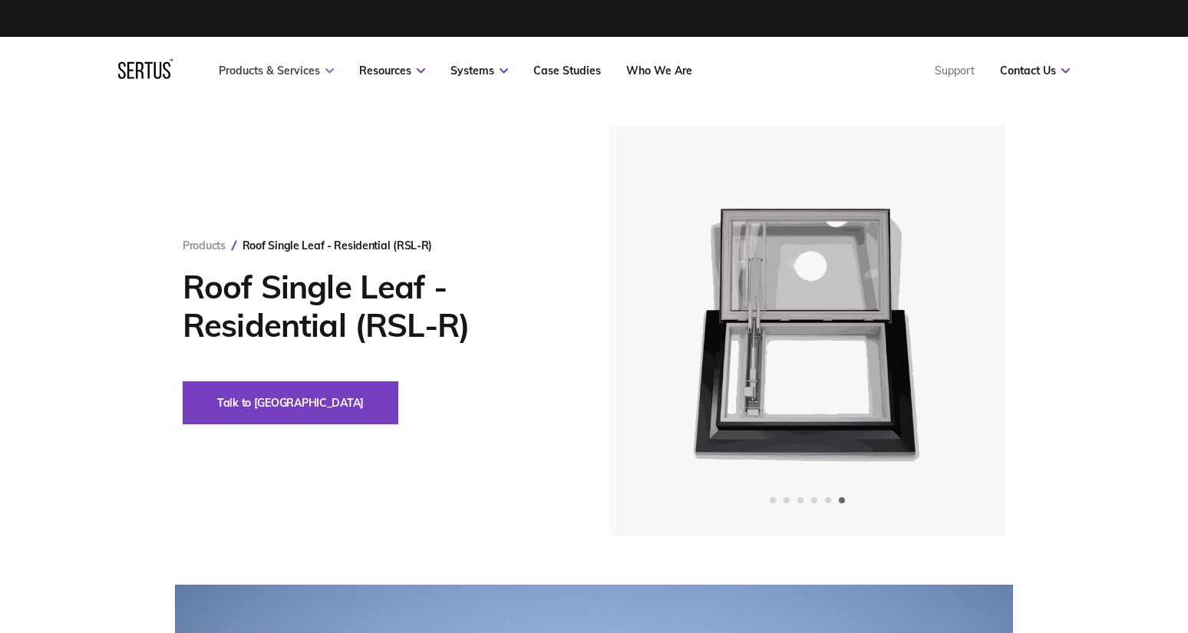
click at [322, 70] on link "Products & Services" at bounding box center [276, 71] width 115 height 14
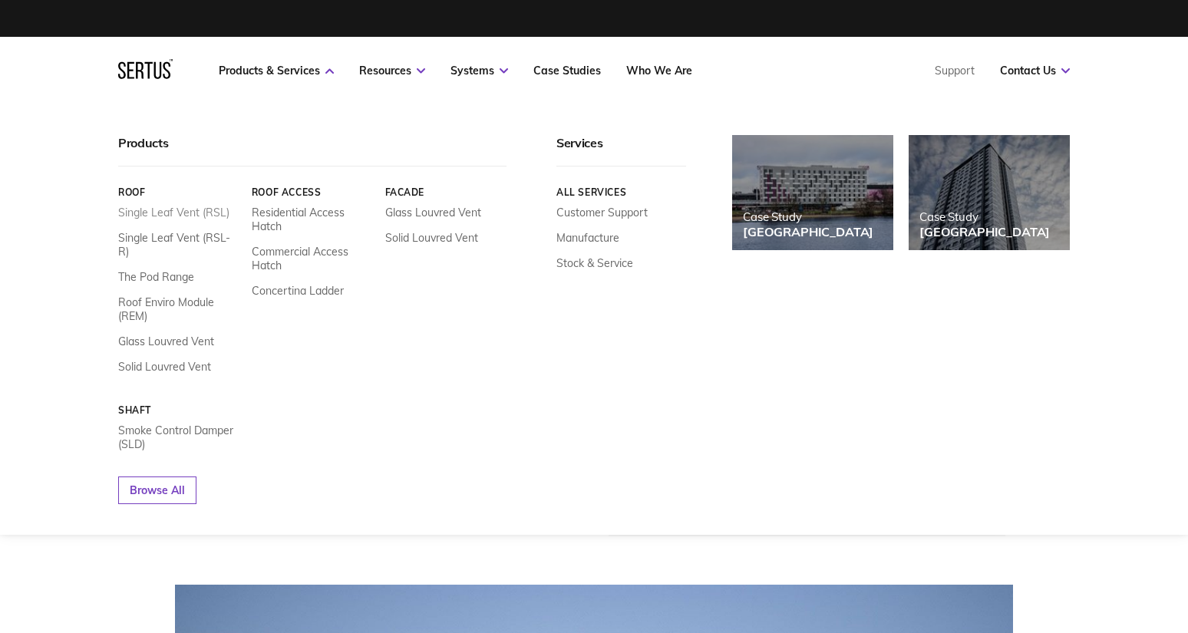
click at [216, 213] on link "Single Leaf Vent (RSL)" at bounding box center [173, 213] width 111 height 14
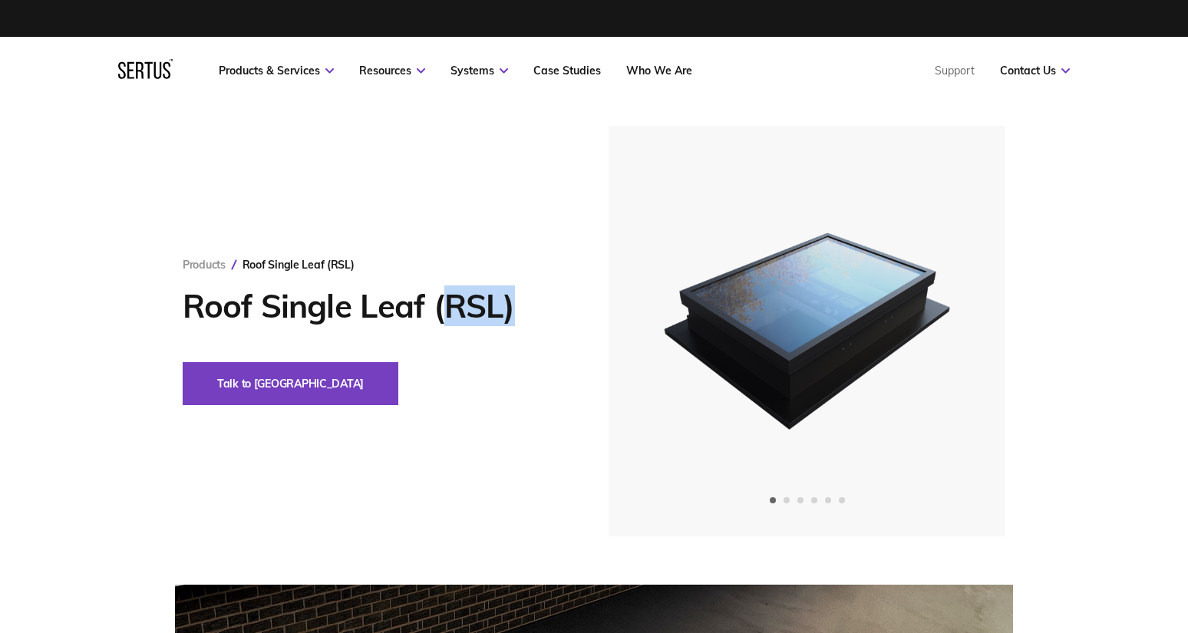
drag, startPoint x: 451, startPoint y: 299, endPoint x: 513, endPoint y: 312, distance: 63.4
click at [513, 312] on h1 "Roof Single Leaf (RSL)" at bounding box center [373, 306] width 380 height 38
click at [507, 355] on div "Products Roof Single Leaf (RSL) Roof Single Leaf (RSL) Talk to us" at bounding box center [396, 331] width 426 height 147
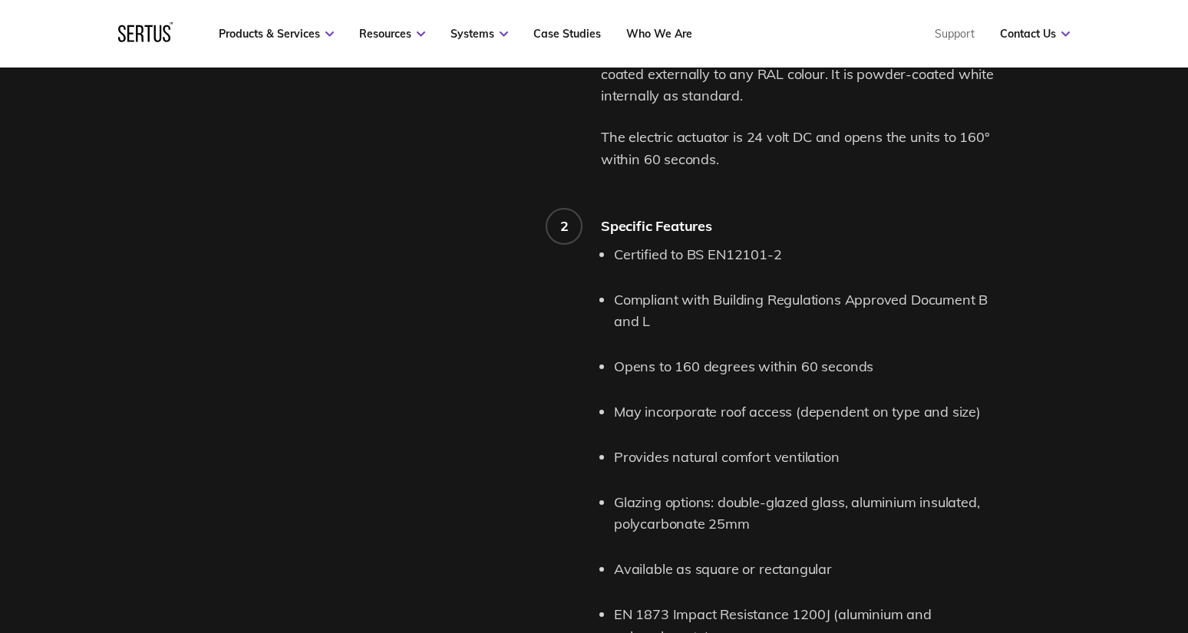
scroll to position [1382, 0]
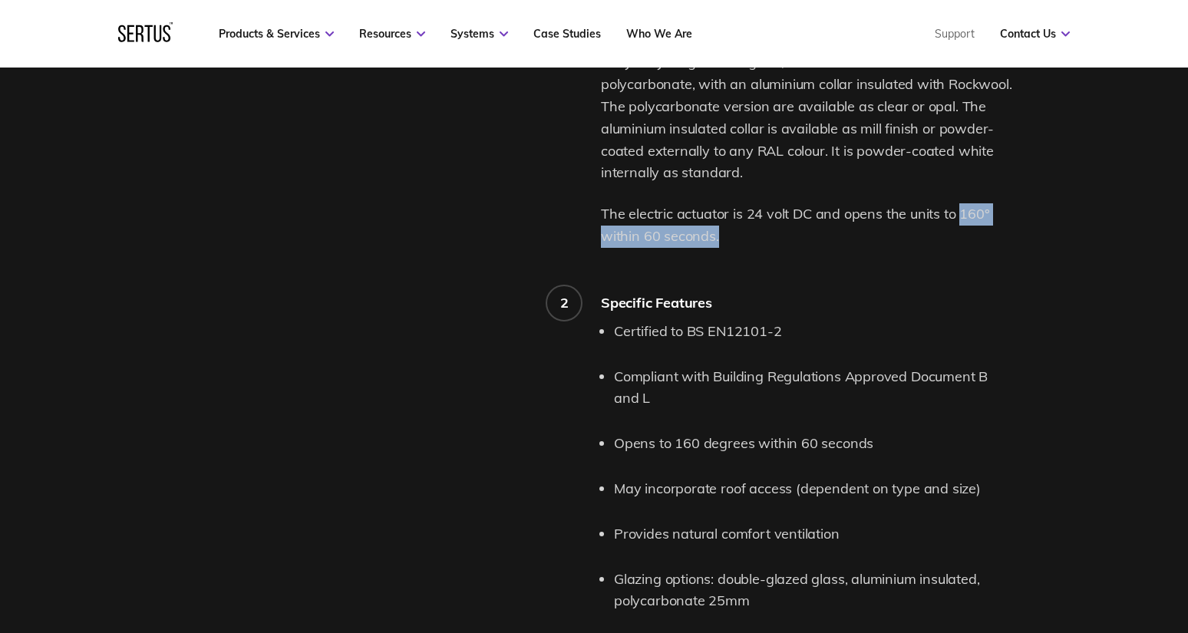
drag, startPoint x: 959, startPoint y: 212, endPoint x: 970, endPoint y: 228, distance: 19.8
click at [970, 228] on p "The electric actuator is 24 volt DC and opens the units to 160° within 60 secon…" at bounding box center [807, 225] width 412 height 45
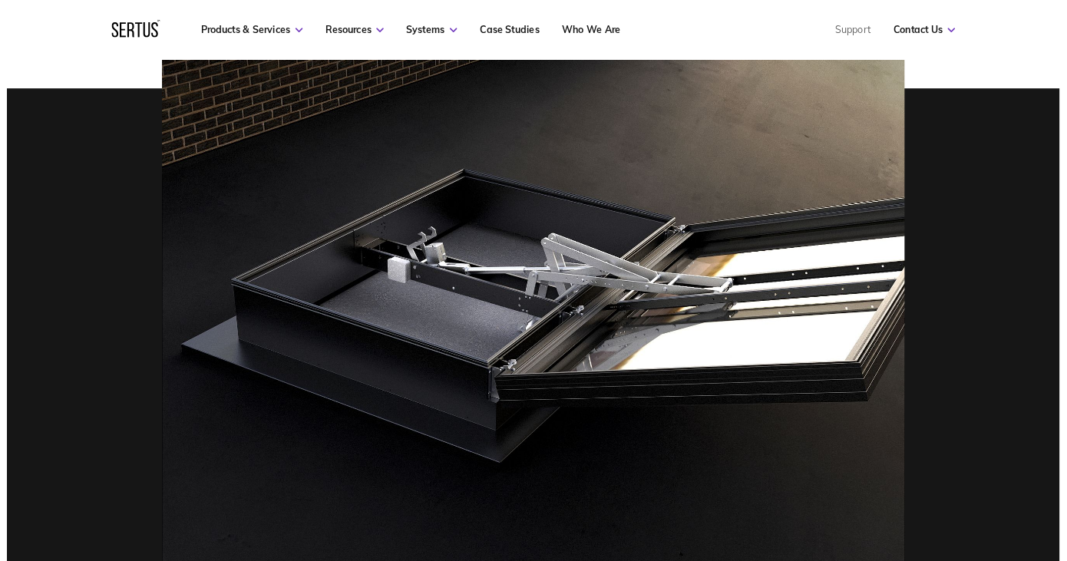
scroll to position [461, 0]
